Goal: Task Accomplishment & Management: Use online tool/utility

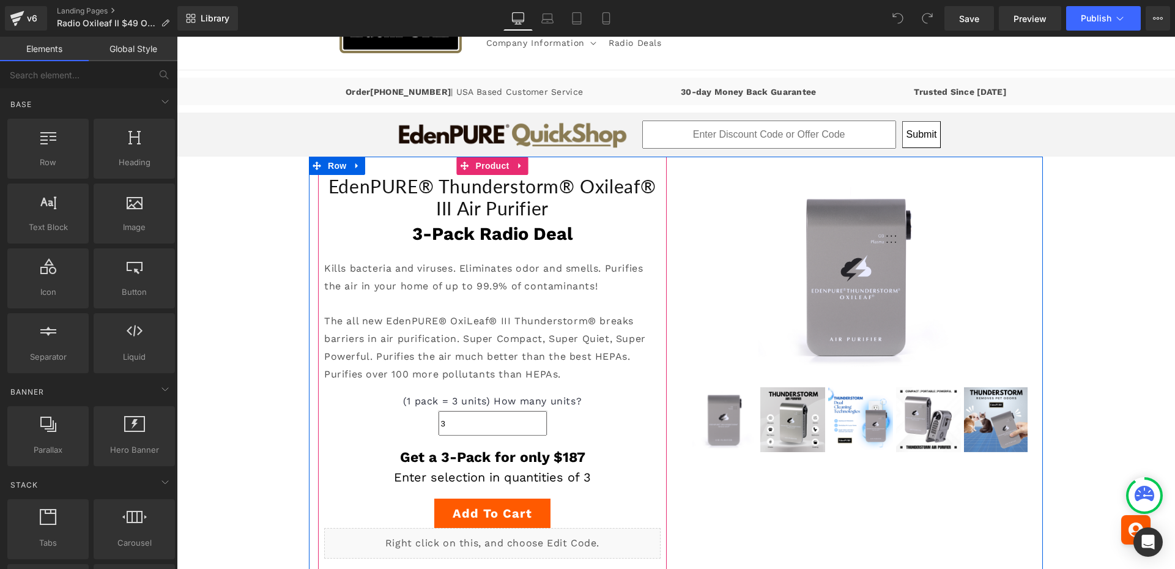
scroll to position [83, 0]
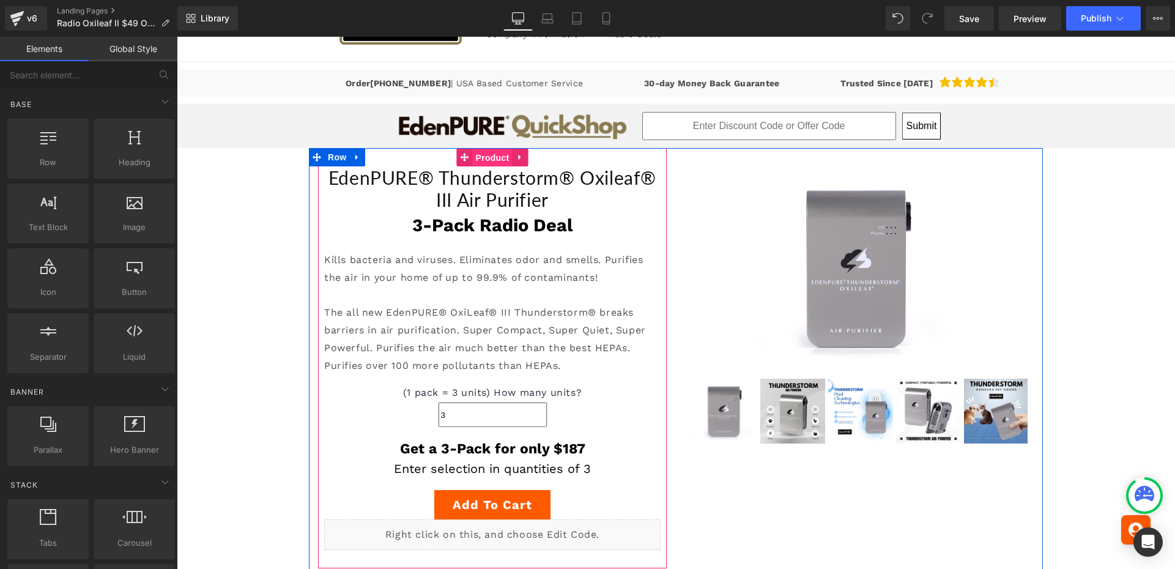
click at [486, 157] on span "Product" at bounding box center [493, 158] width 40 height 18
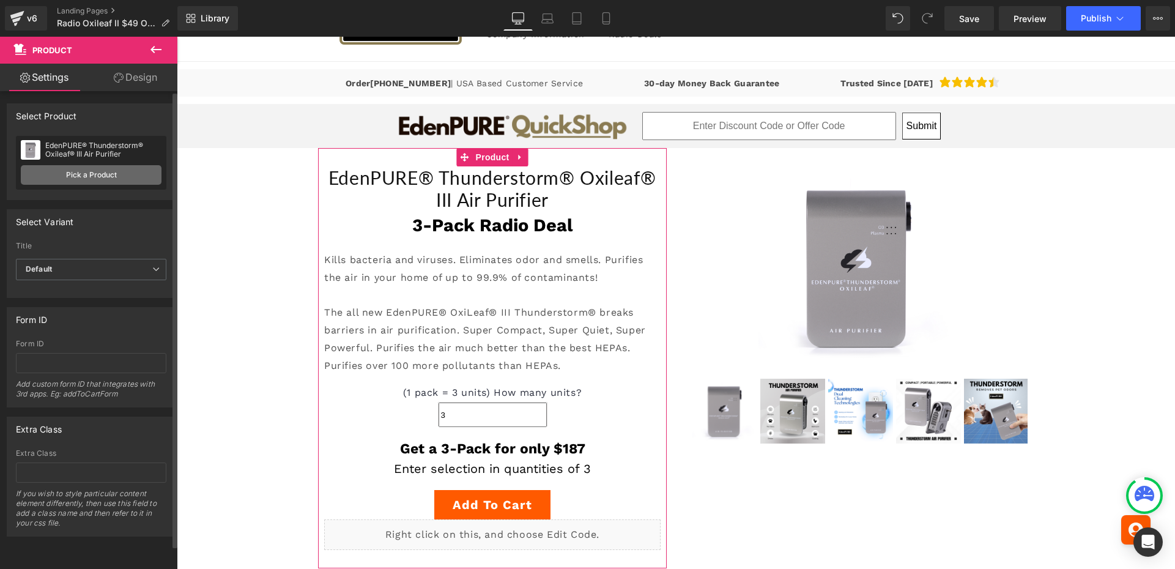
click at [120, 180] on link "Pick a Product" at bounding box center [91, 175] width 141 height 20
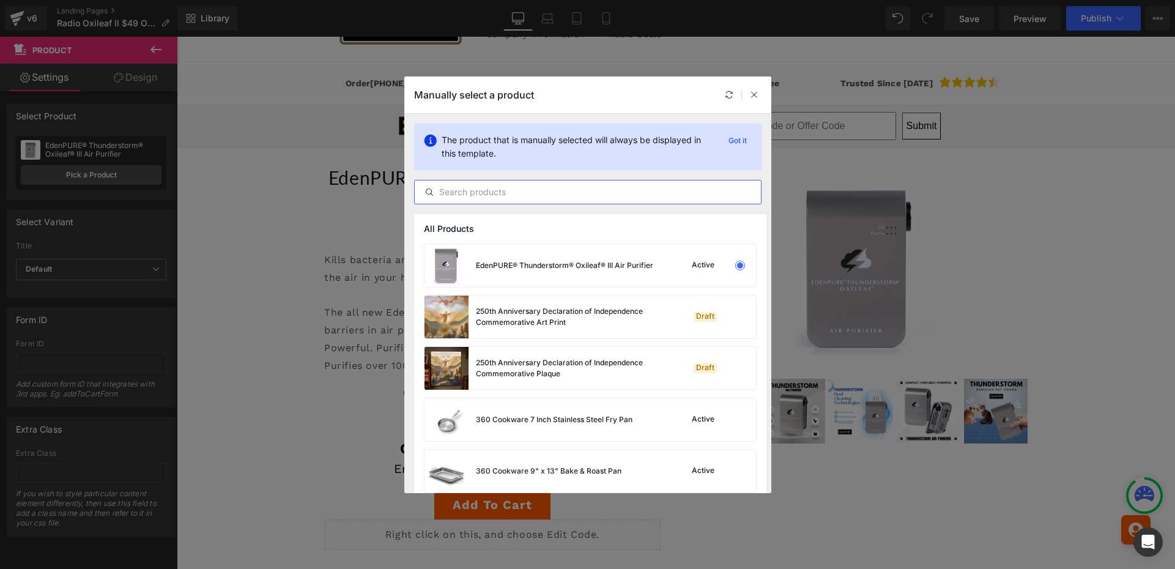
click at [490, 190] on input "text" at bounding box center [588, 192] width 346 height 15
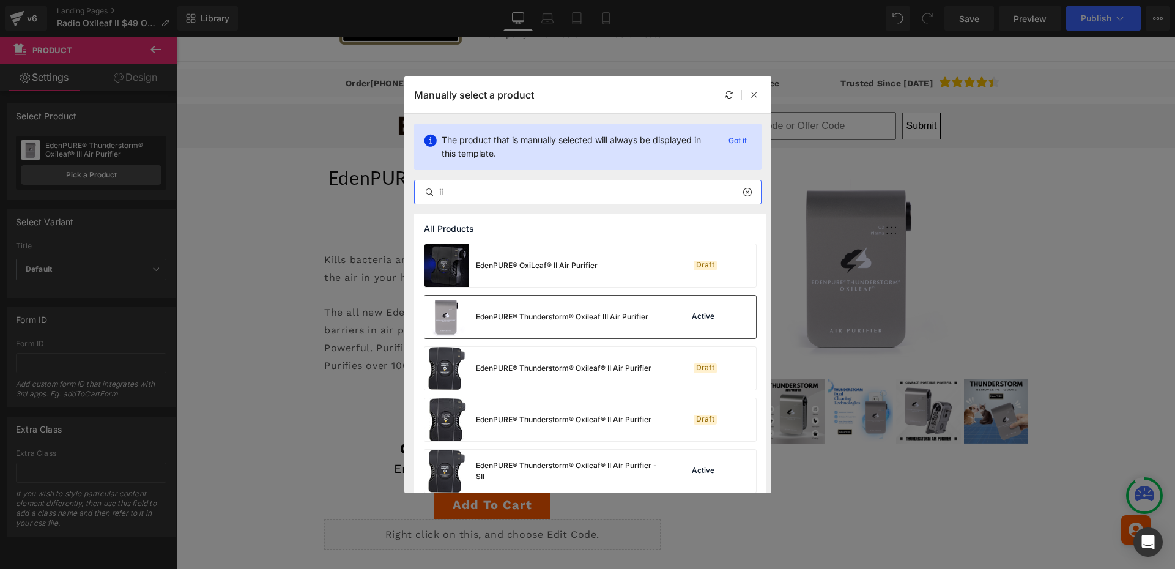
scroll to position [28, 0]
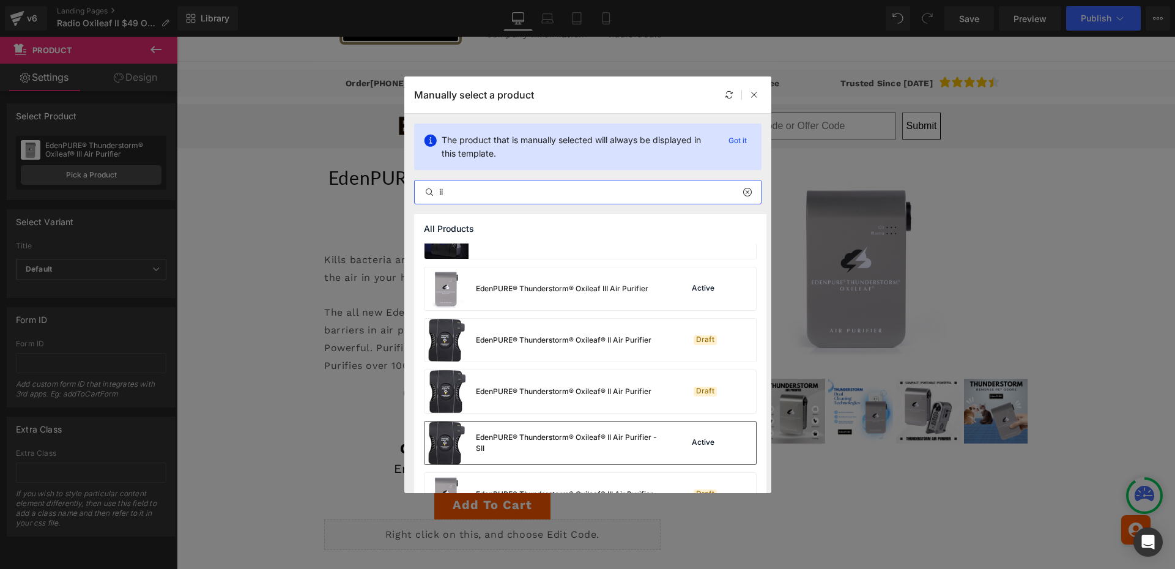
type input "ii"
click at [539, 443] on div "EdenPURE® Thunderstorm® Oxileaf® II Air Purifier - SII" at bounding box center [567, 443] width 183 height 22
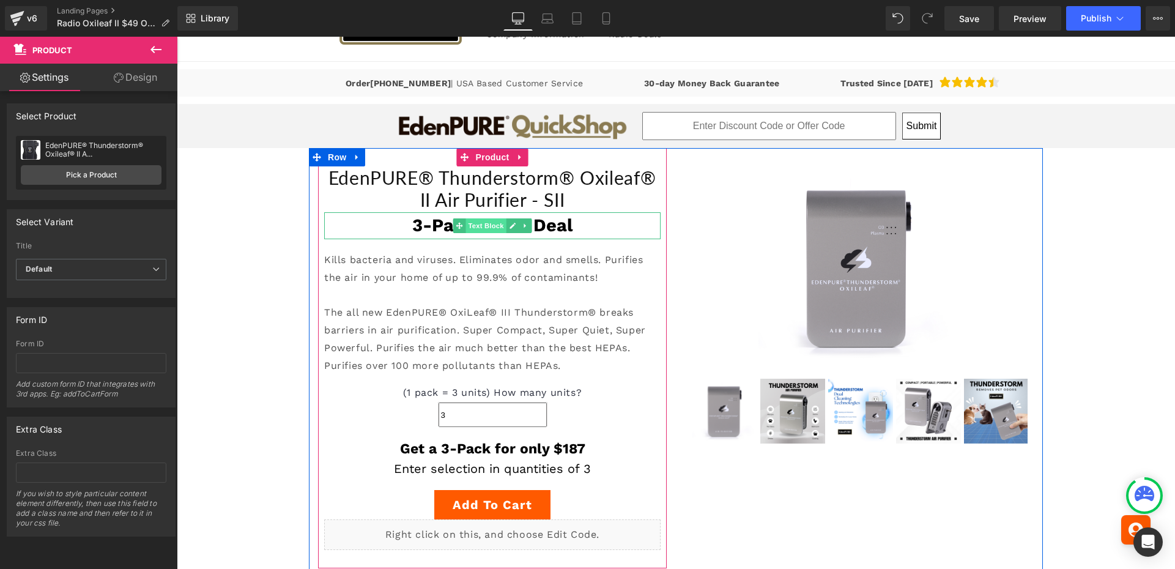
click at [481, 227] on span "Text Block" at bounding box center [485, 225] width 40 height 15
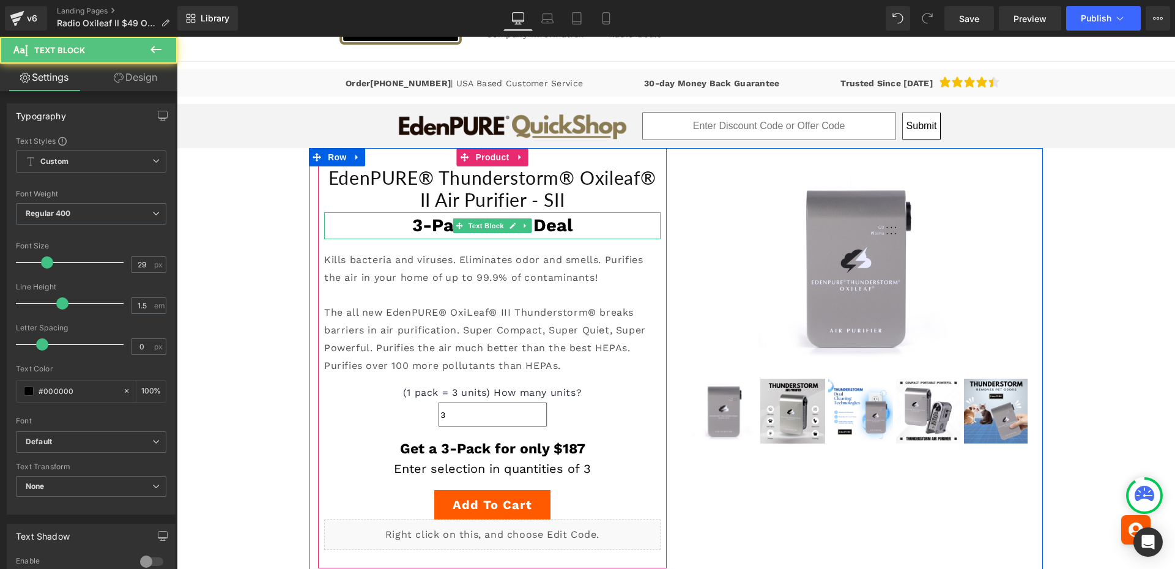
click at [561, 224] on strong "3-Pack Radio Deal" at bounding box center [492, 225] width 160 height 21
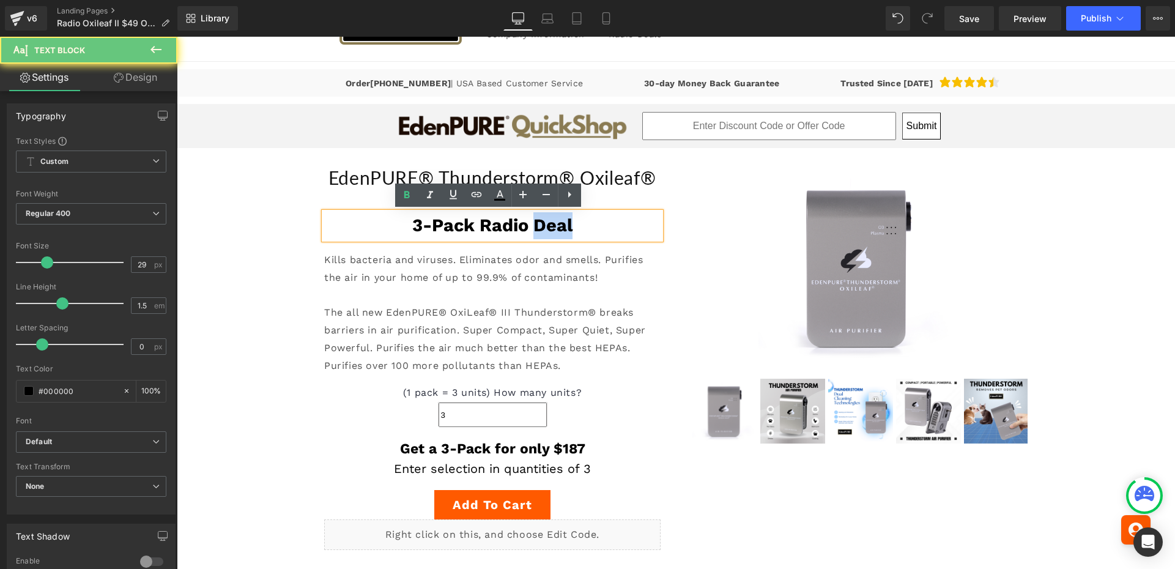
click at [561, 224] on strong "3-Pack Radio Deal" at bounding box center [492, 225] width 160 height 21
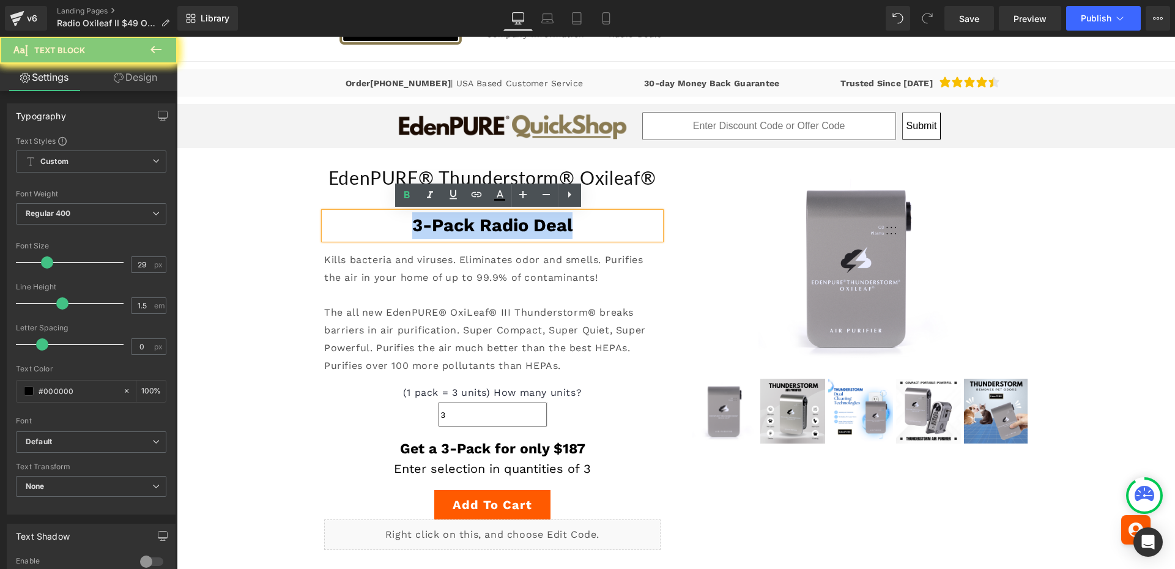
click at [561, 224] on strong "3-Pack Radio Deal" at bounding box center [492, 225] width 160 height 21
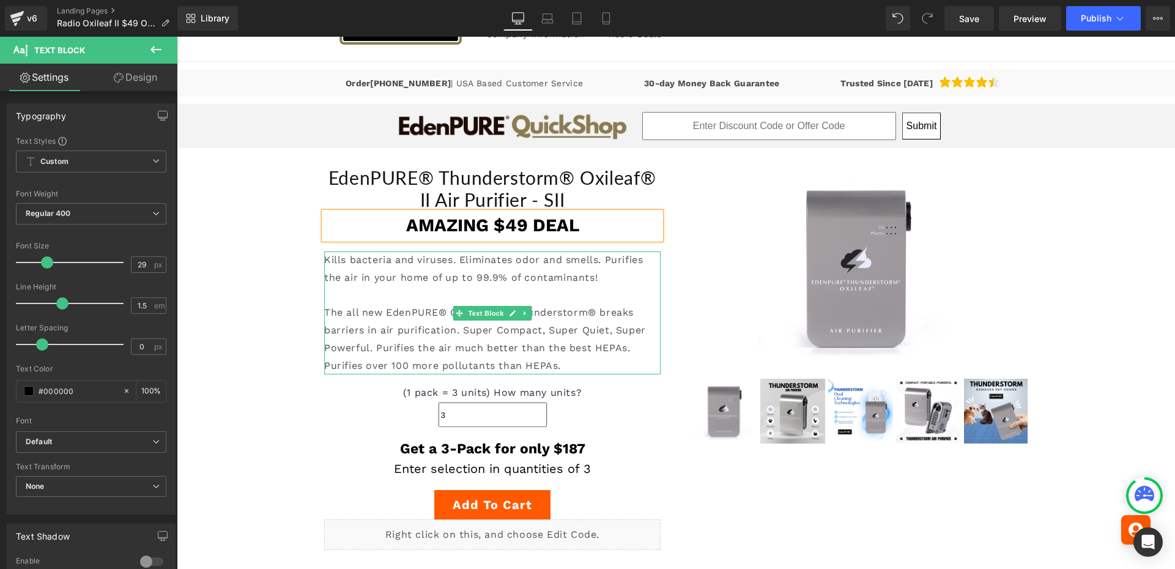
click at [483, 343] on p "The all new EdenPURE® OxiLeaf® III Thunderstorm® breaks barriers in air purific…" at bounding box center [492, 339] width 336 height 70
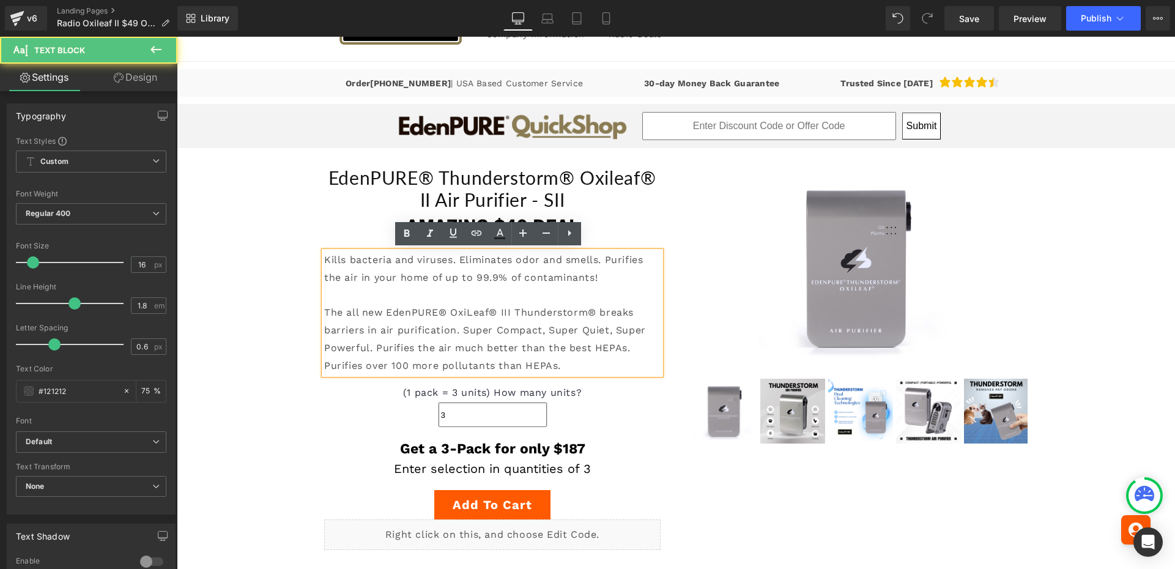
click at [506, 311] on p "The all new EdenPURE® OxiLeaf® III Thunderstorm® breaks barriers in air purific…" at bounding box center [492, 339] width 336 height 70
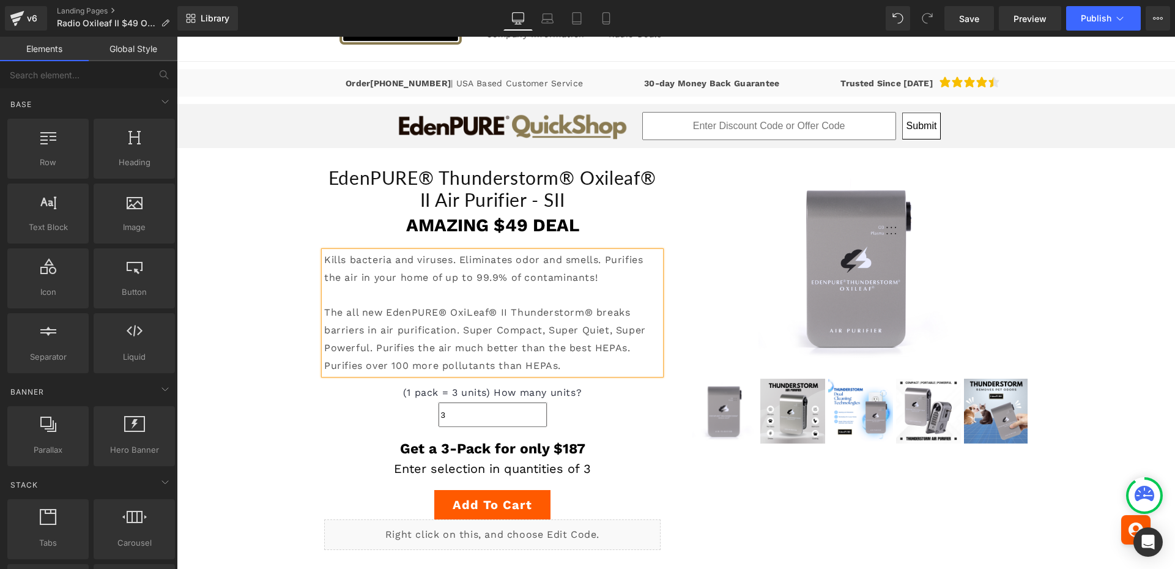
click at [290, 342] on div "EdenPURE® Thunderstorm® Oxileaf® II Air Purifier - SII (P) Title AMAZING $49 DE…" at bounding box center [676, 442] width 998 height 588
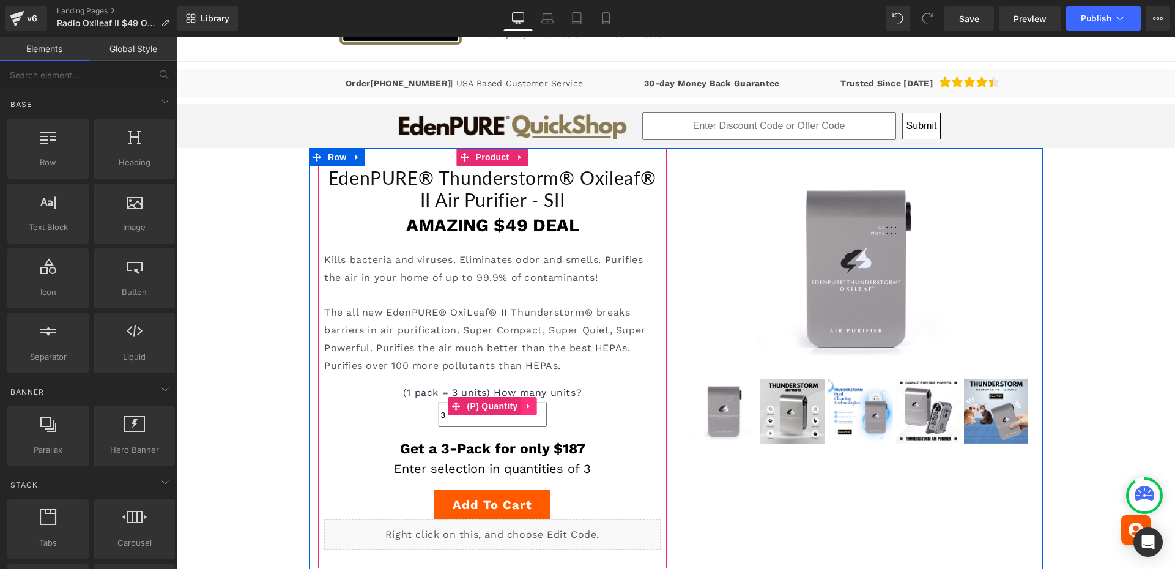
click at [527, 406] on icon at bounding box center [528, 407] width 2 height 6
click at [532, 406] on icon at bounding box center [536, 406] width 9 height 9
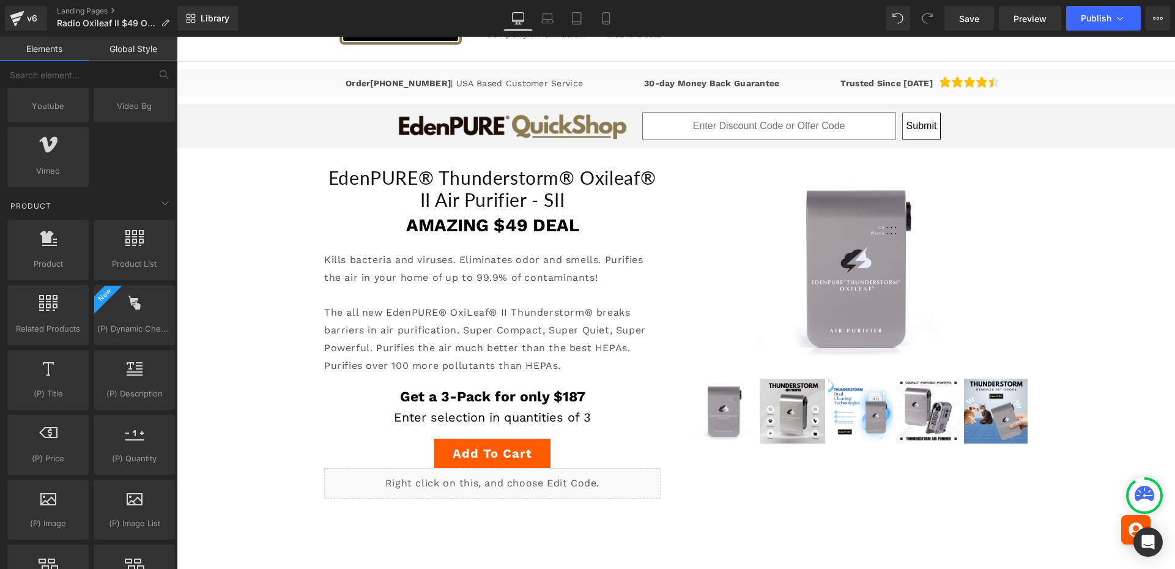
scroll to position [877, 0]
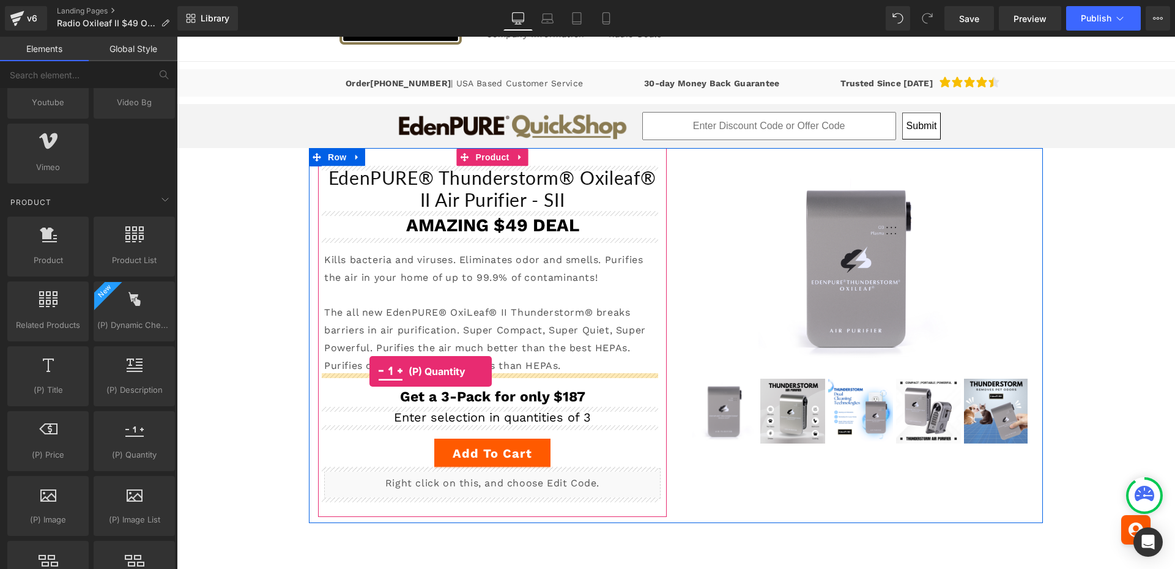
drag, startPoint x: 186, startPoint y: 423, endPoint x: 369, endPoint y: 371, distance: 190.7
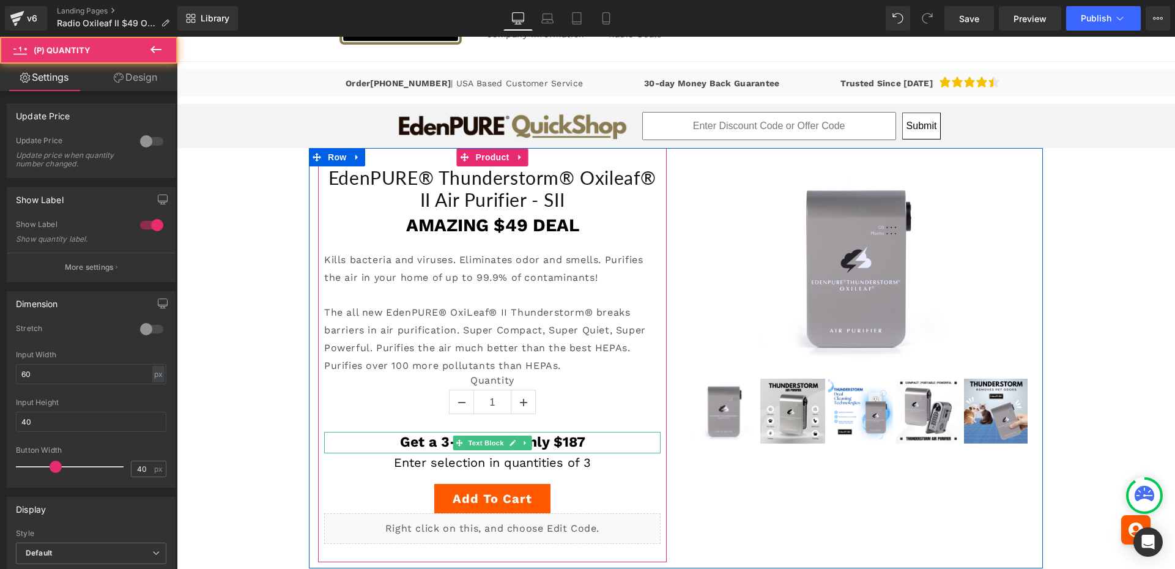
click at [422, 438] on strong "Get a 3-Pack for only $187" at bounding box center [492, 442] width 185 height 17
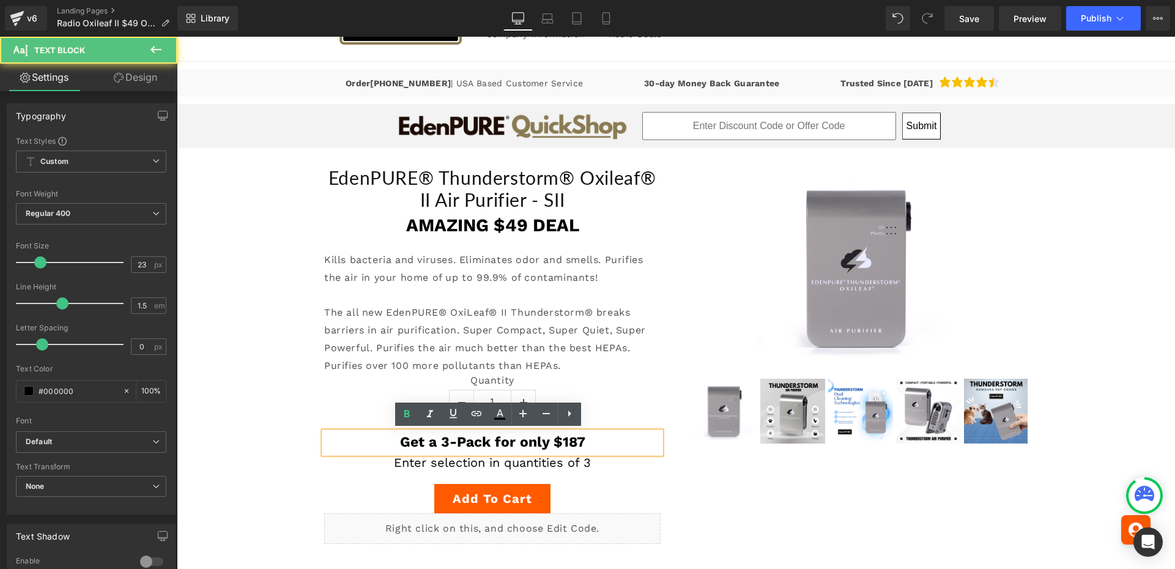
click at [422, 438] on strong "Get a 3-Pack for only $187" at bounding box center [492, 442] width 185 height 17
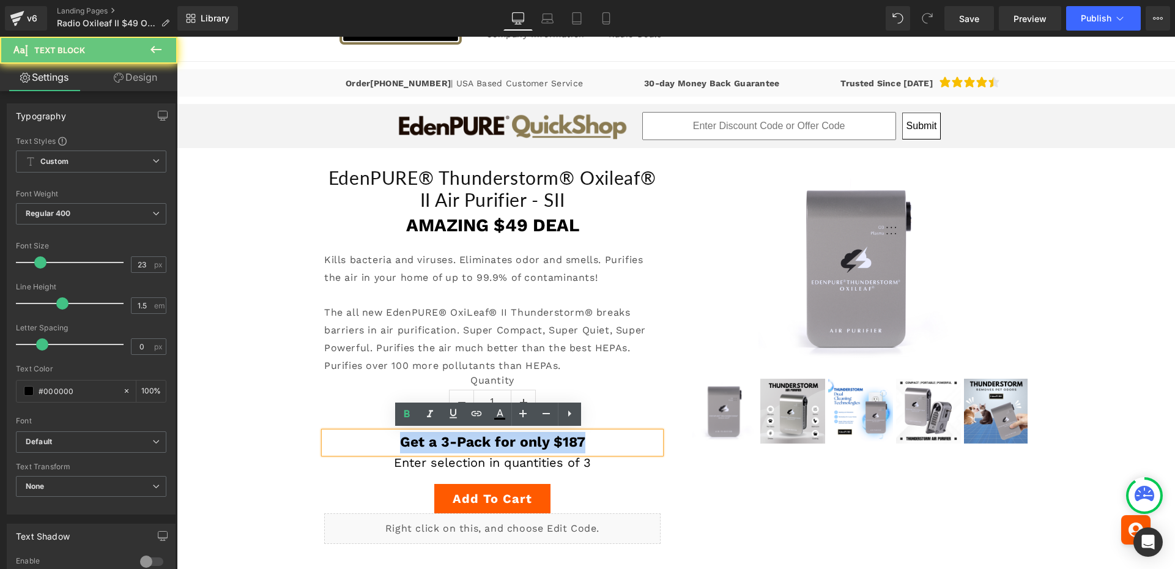
click at [422, 438] on strong "Get a 3-Pack for only $187" at bounding box center [492, 442] width 185 height 17
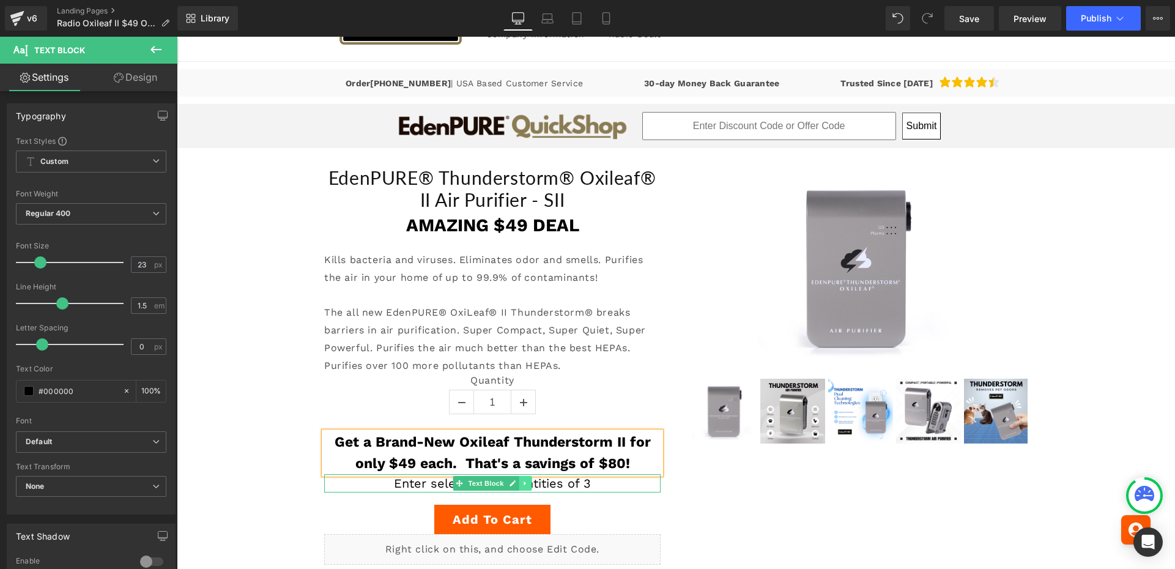
click at [523, 482] on icon at bounding box center [524, 483] width 2 height 4
click at [530, 481] on icon at bounding box center [531, 483] width 7 height 7
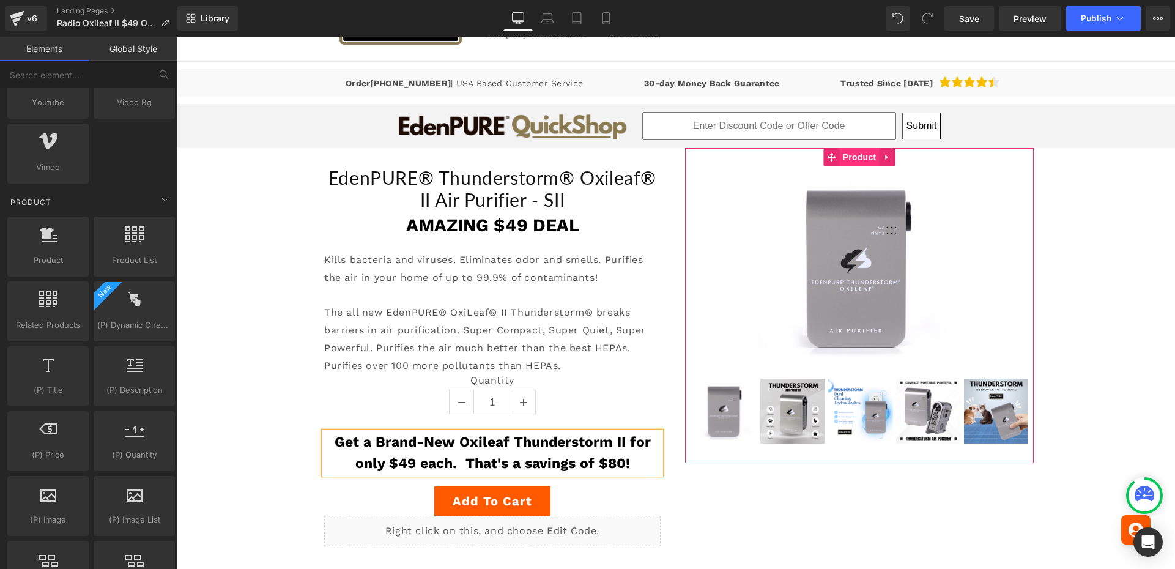
click at [849, 158] on span "Product" at bounding box center [860, 157] width 40 height 18
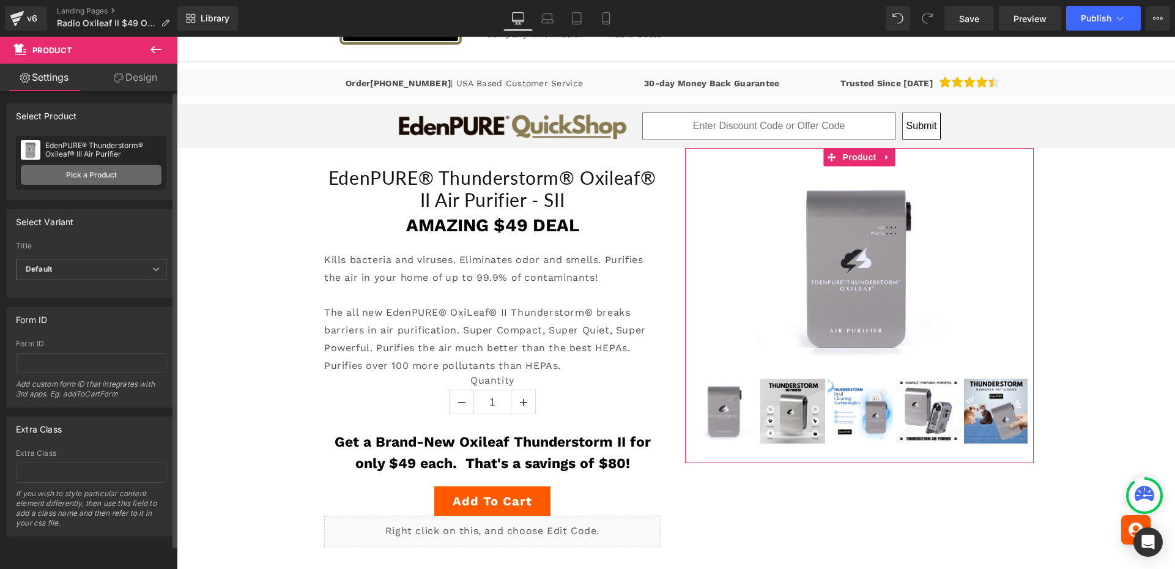
click at [61, 169] on link "Pick a Product" at bounding box center [91, 175] width 141 height 20
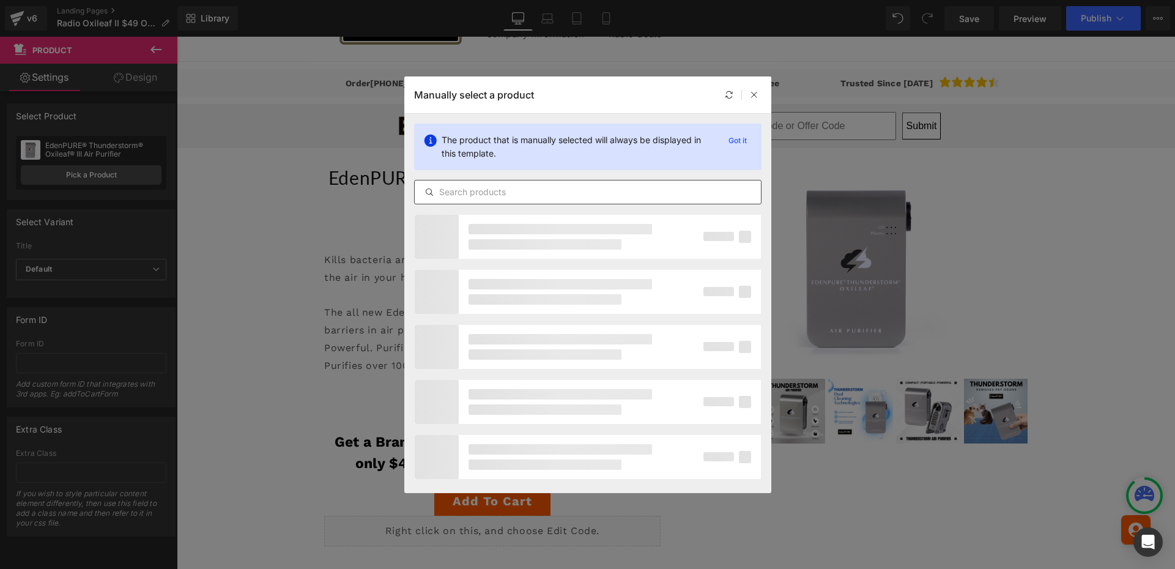
click at [494, 193] on input "text" at bounding box center [588, 192] width 346 height 15
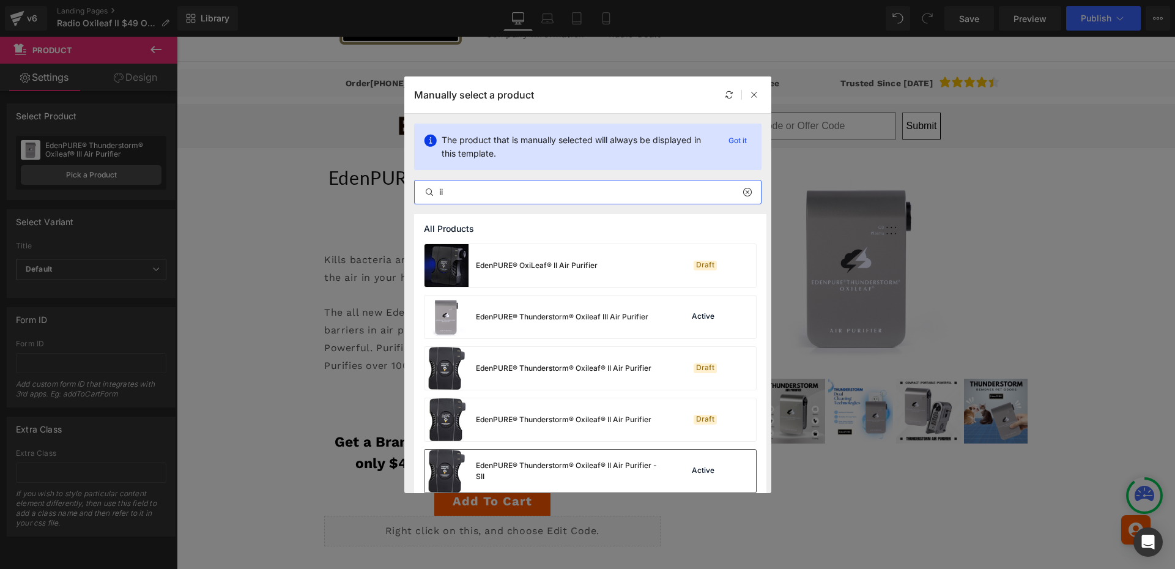
type input "ii"
click at [564, 467] on div "EdenPURE® Thunderstorm® Oxileaf® II Air Purifier - SII" at bounding box center [567, 471] width 183 height 22
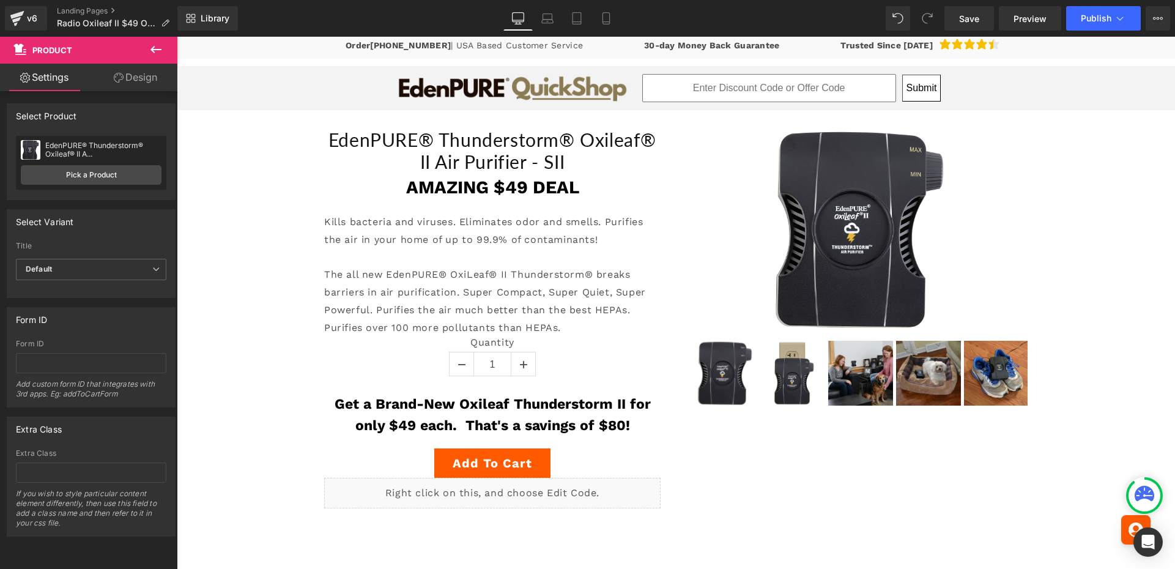
scroll to position [155, 0]
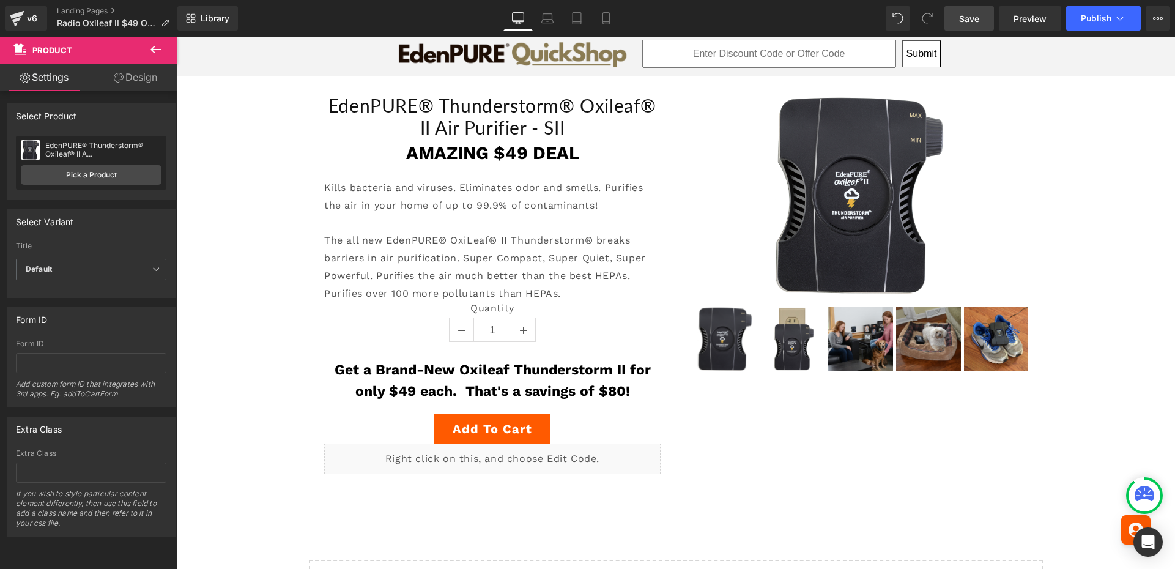
click at [969, 21] on span "Save" at bounding box center [969, 18] width 20 height 13
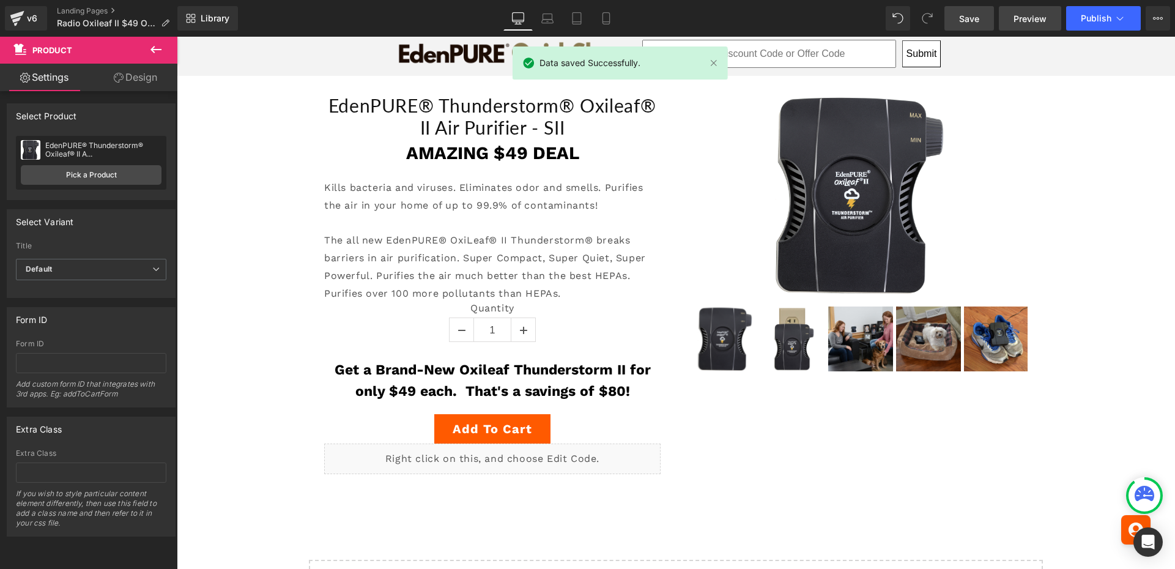
click at [1027, 15] on span "Preview" at bounding box center [1029, 18] width 33 height 13
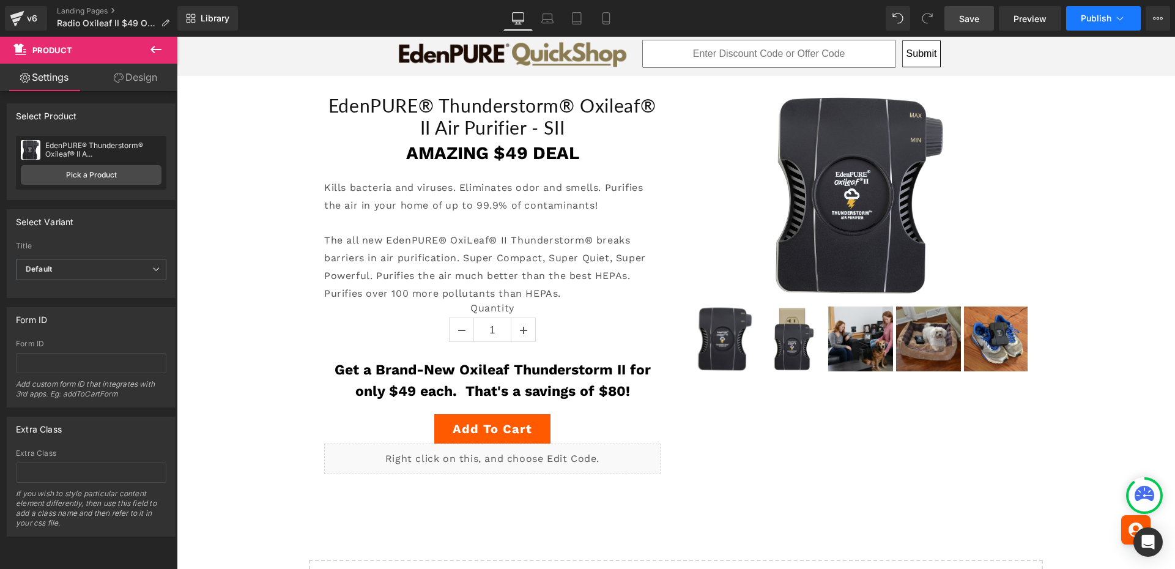
click at [1084, 8] on button "Publish" at bounding box center [1103, 18] width 75 height 24
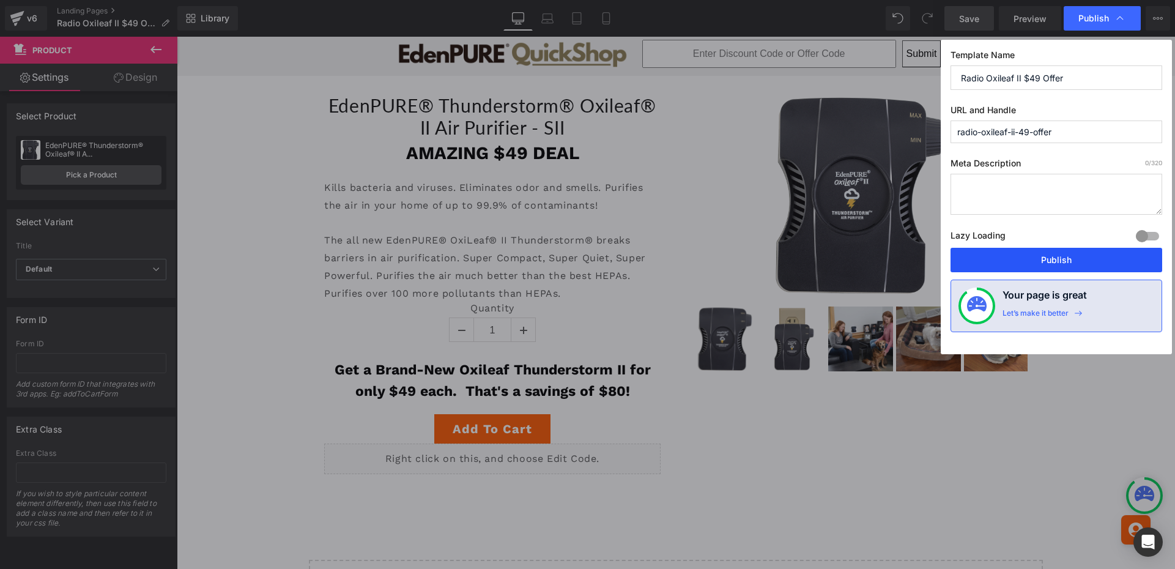
click at [1049, 256] on button "Publish" at bounding box center [1056, 260] width 212 height 24
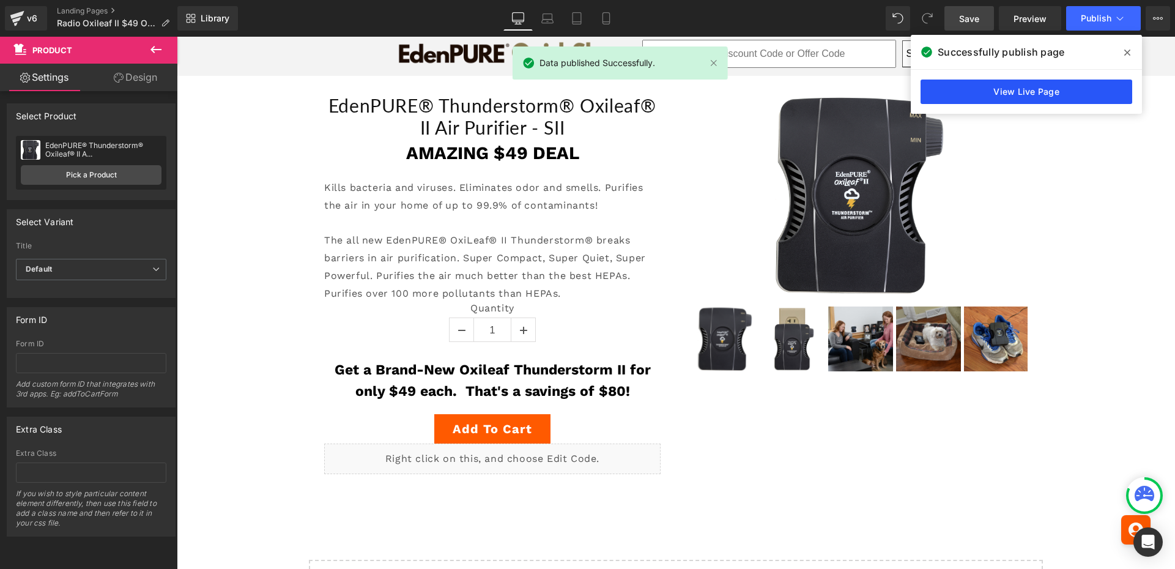
click at [1066, 89] on link "View Live Page" at bounding box center [1026, 92] width 212 height 24
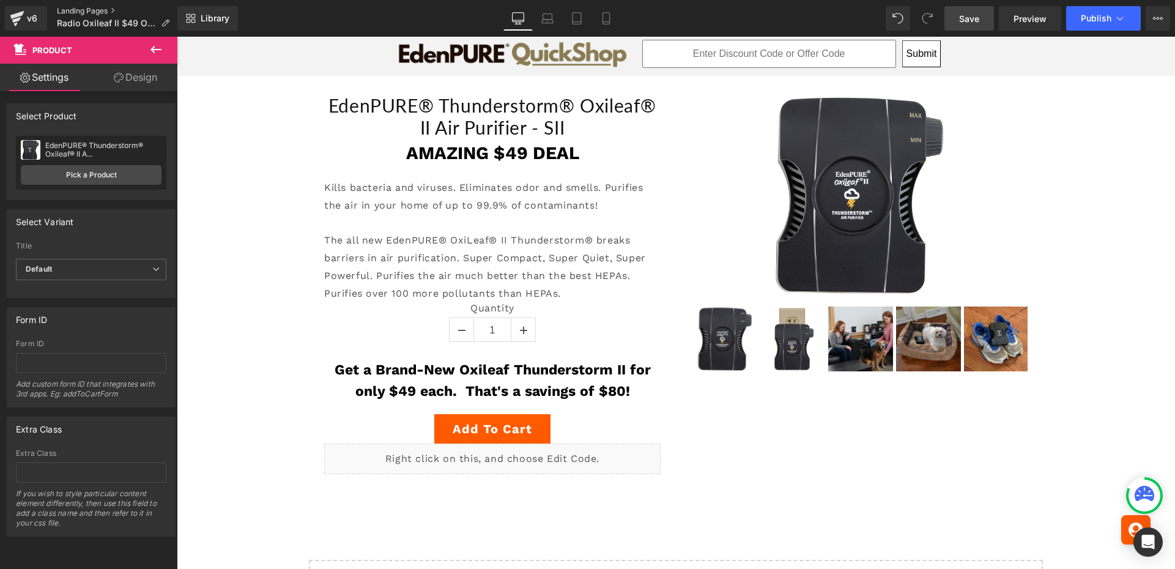
click at [68, 7] on link "Landing Pages" at bounding box center [118, 11] width 122 height 10
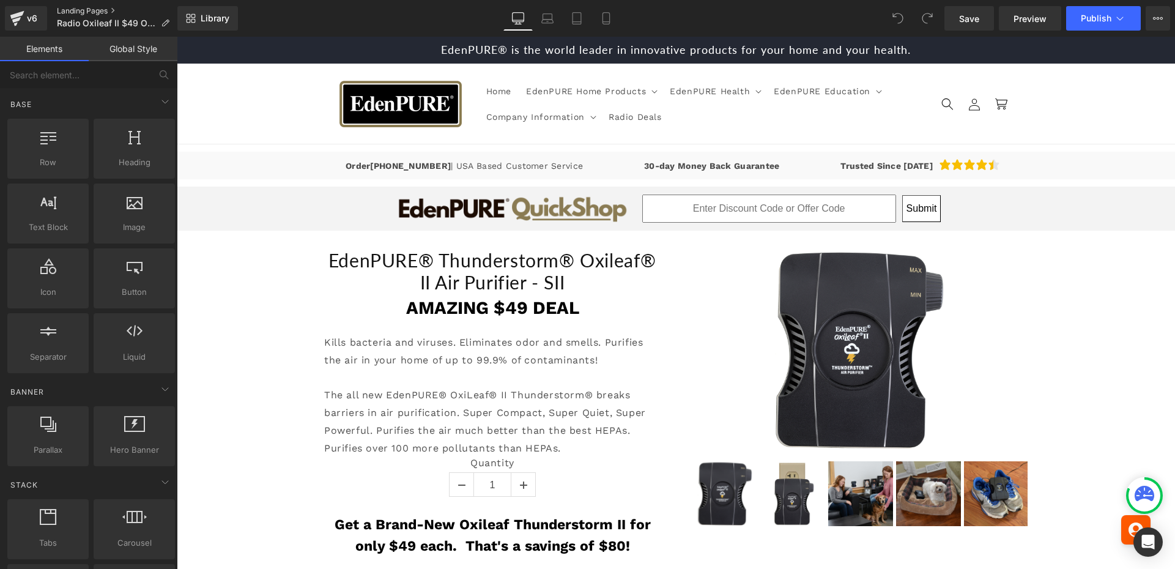
click at [87, 7] on link "Landing Pages" at bounding box center [118, 11] width 122 height 10
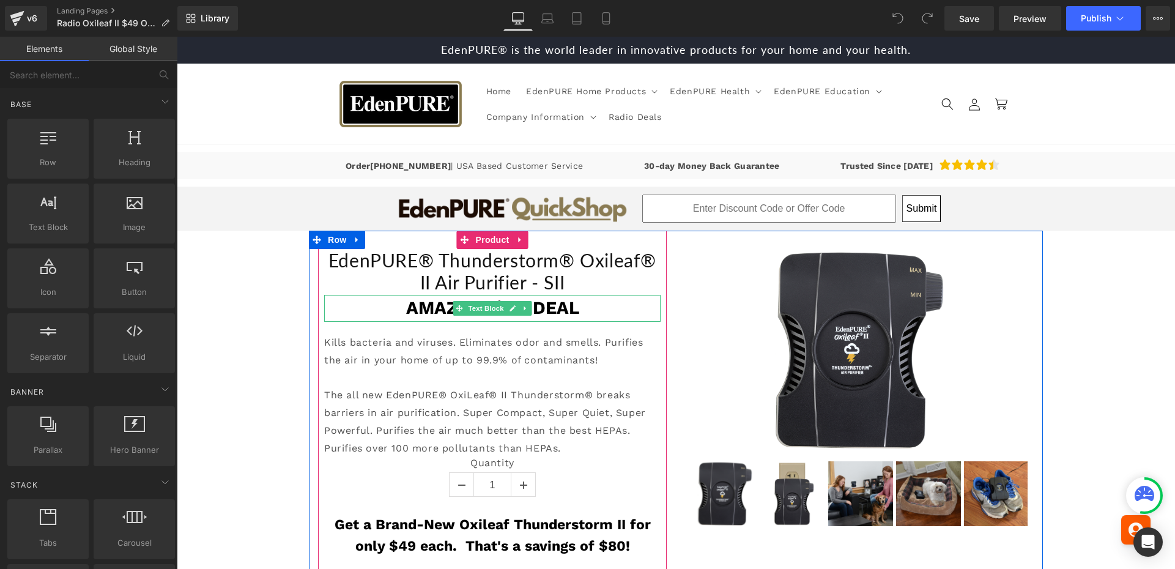
click at [546, 316] on b "AMAZING $49 DEAL" at bounding box center [492, 307] width 173 height 21
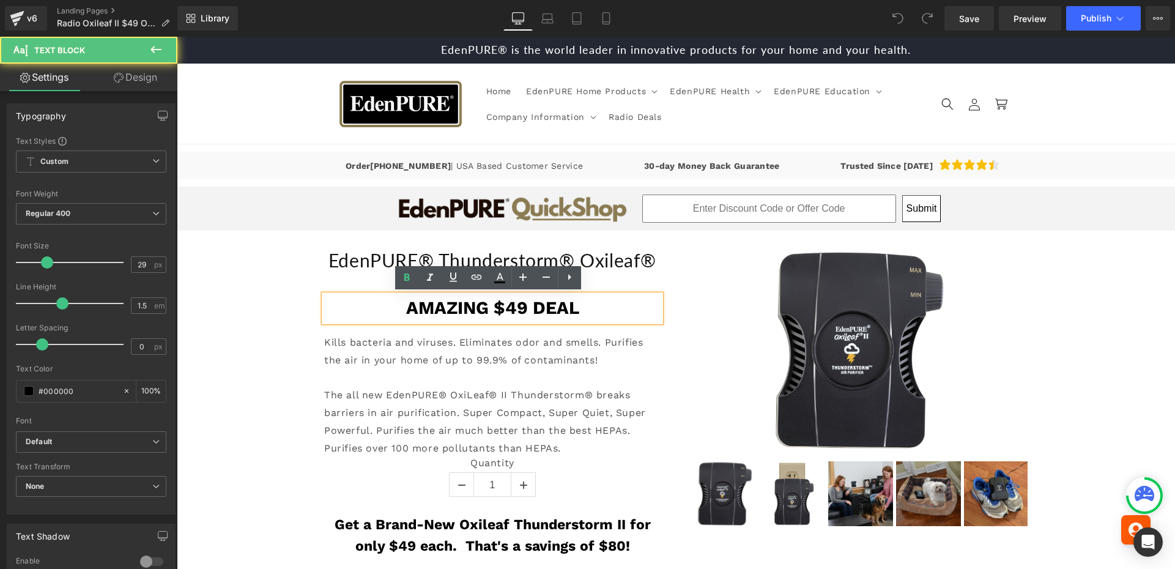
click at [592, 313] on div "AMAZING $49 DEAL" at bounding box center [492, 308] width 336 height 27
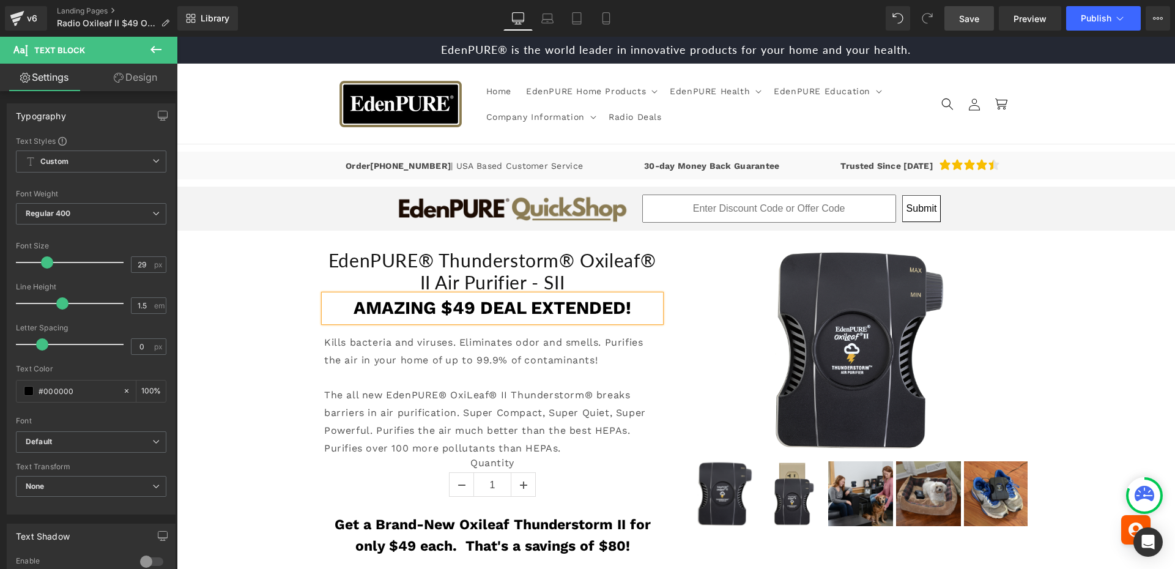
click at [976, 27] on link "Save" at bounding box center [969, 18] width 50 height 24
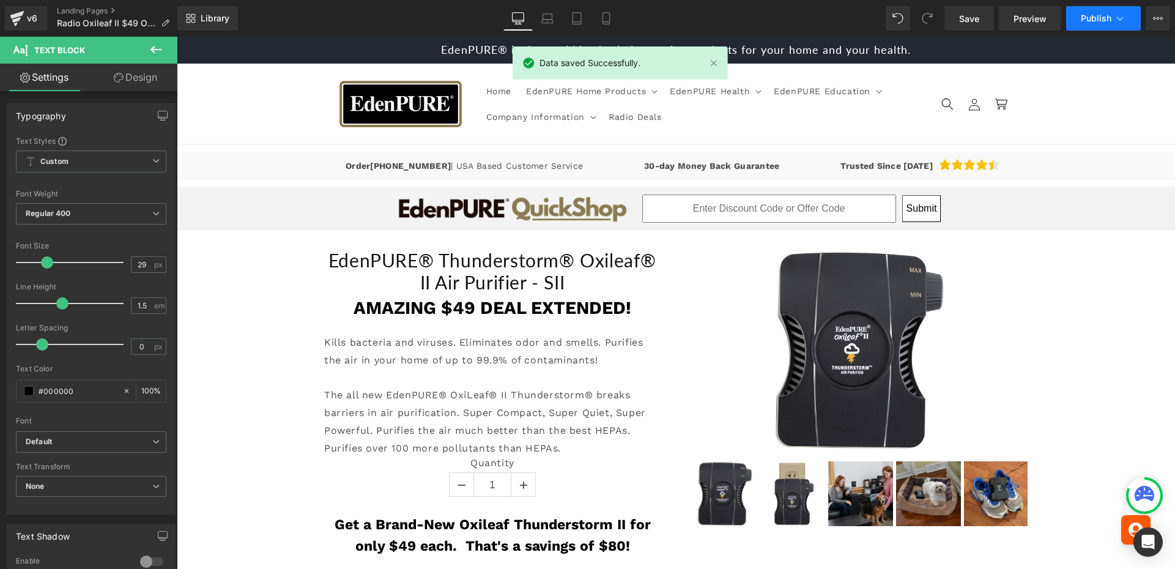
click at [1098, 17] on span "Publish" at bounding box center [1096, 18] width 31 height 10
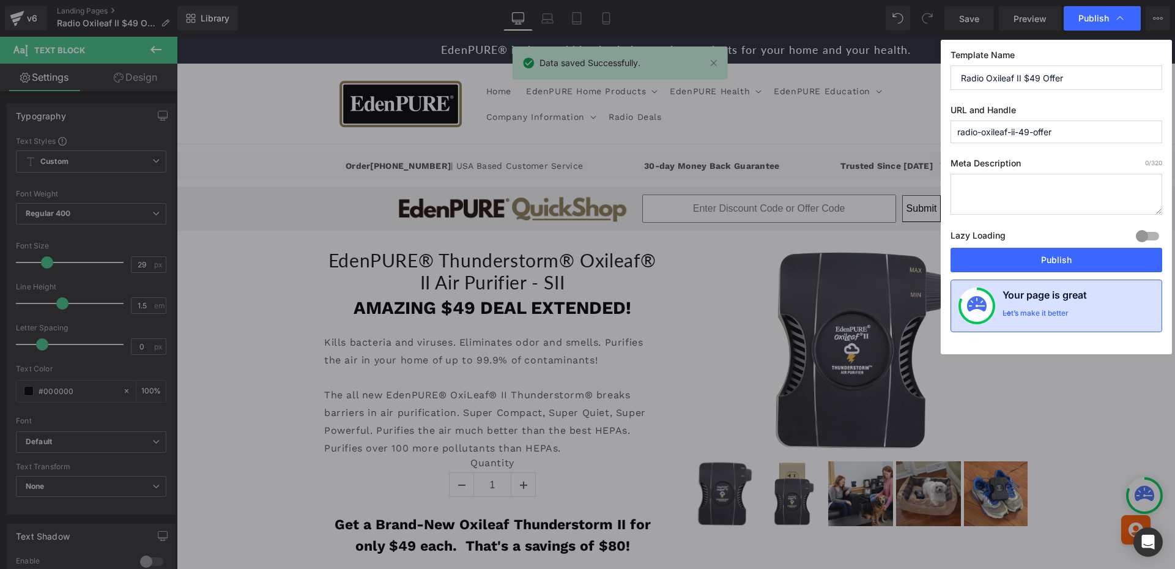
click at [1038, 283] on div "Your page is great Let’s make it better" at bounding box center [1056, 305] width 212 height 53
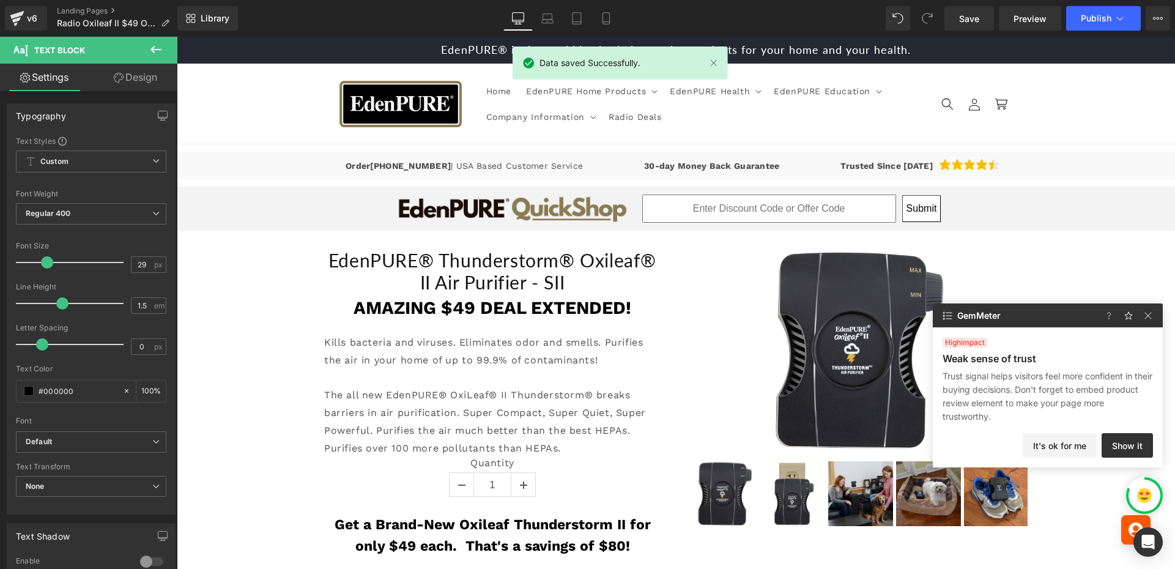
click at [1042, 265] on div "EdenPURE® Thunderstorm® Oxileaf® II Air Purifier - SII (P) Title AMAZING $49 DE…" at bounding box center [676, 523] width 998 height 584
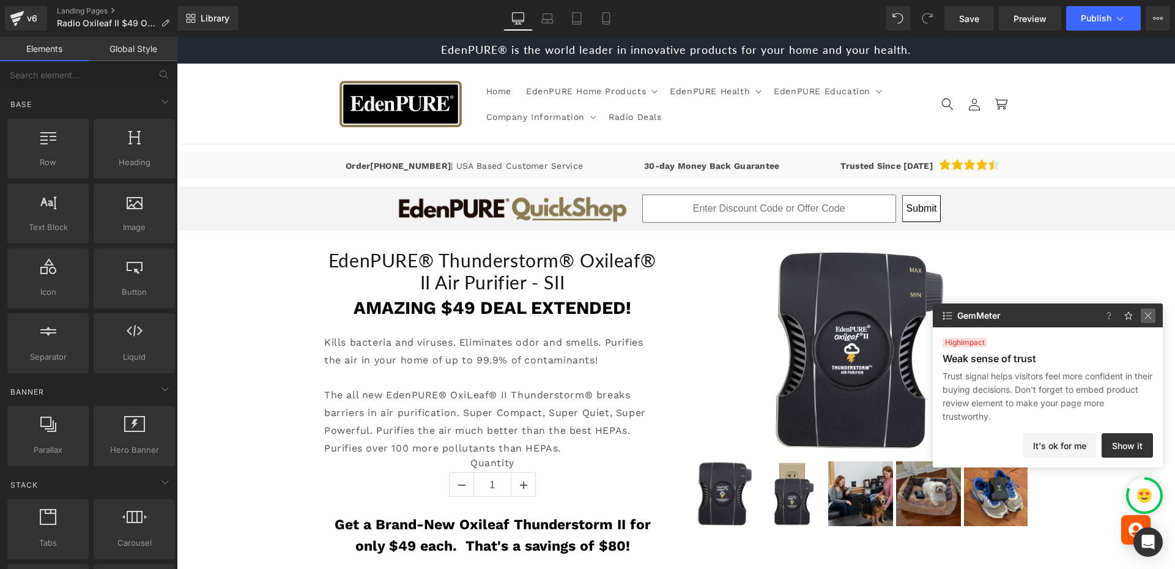
click at [1145, 319] on img at bounding box center [1148, 315] width 15 height 15
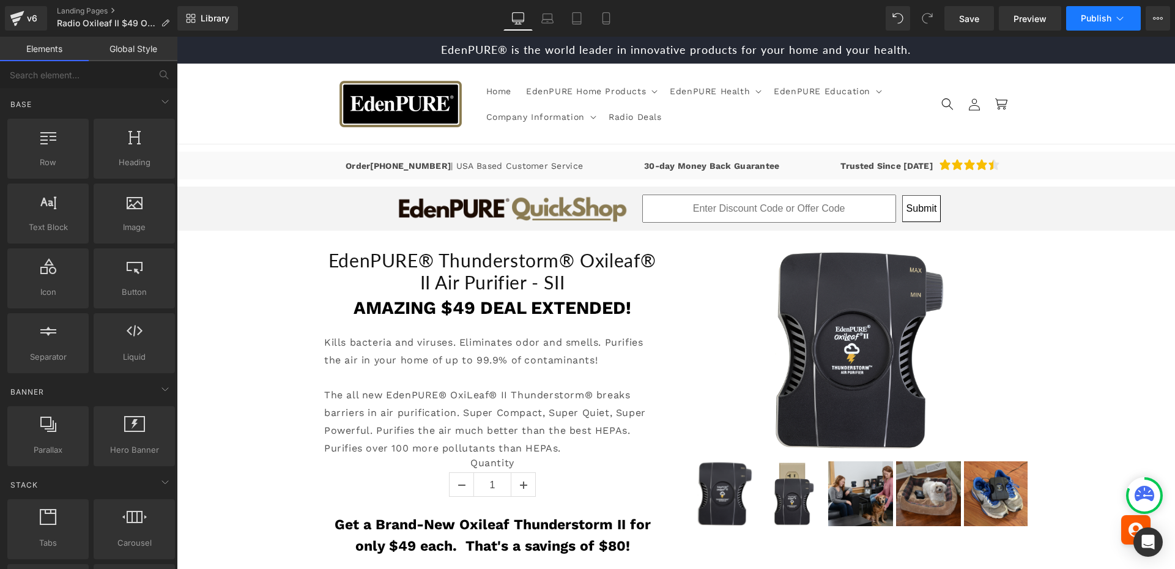
click at [1079, 17] on button "Publish" at bounding box center [1103, 18] width 75 height 24
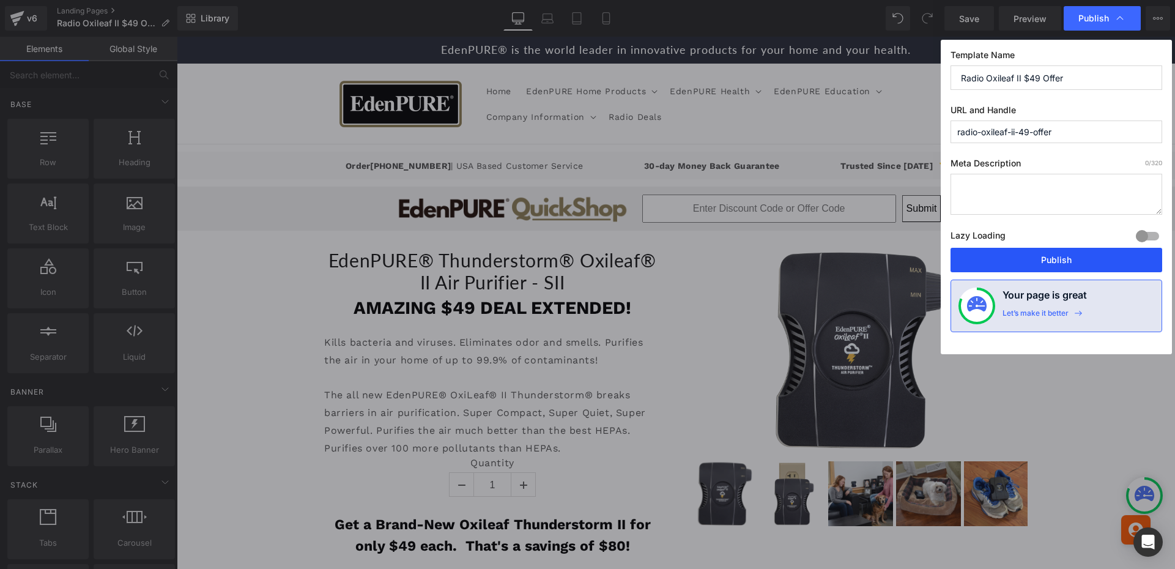
click at [1053, 263] on button "Publish" at bounding box center [1056, 260] width 212 height 24
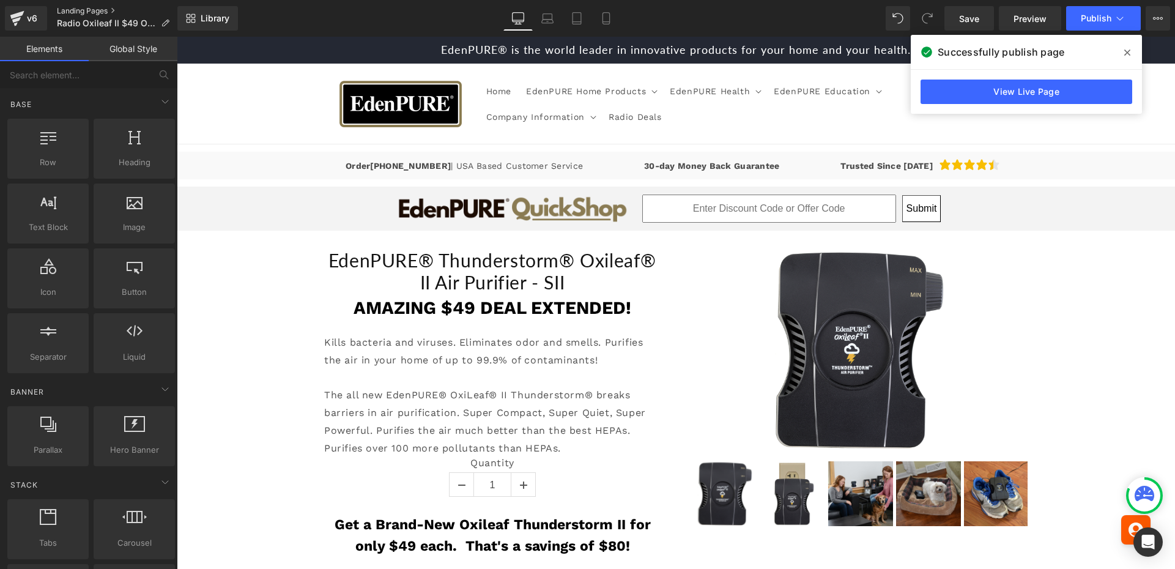
click at [73, 7] on link "Landing Pages" at bounding box center [118, 11] width 122 height 10
